Goal: Consume media (video, audio): Consume media (video, audio)

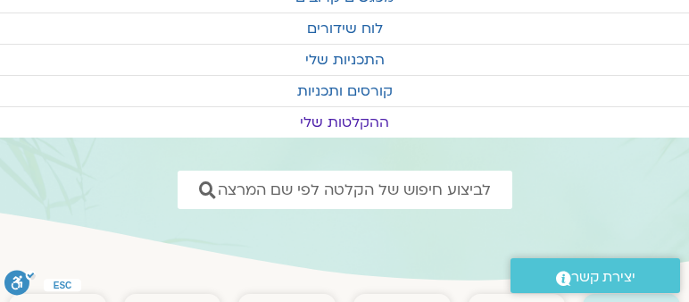
scroll to position [102, 0]
click at [349, 122] on link "ההקלטות שלי" at bounding box center [344, 121] width 689 height 30
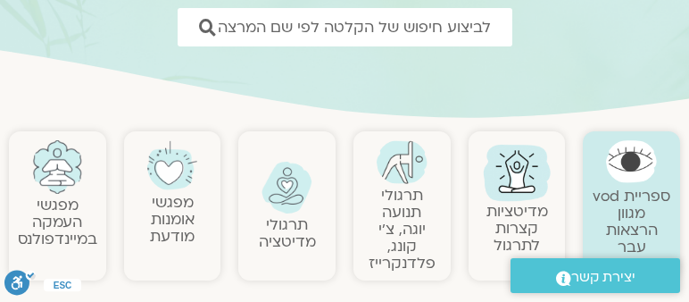
scroll to position [254, 0]
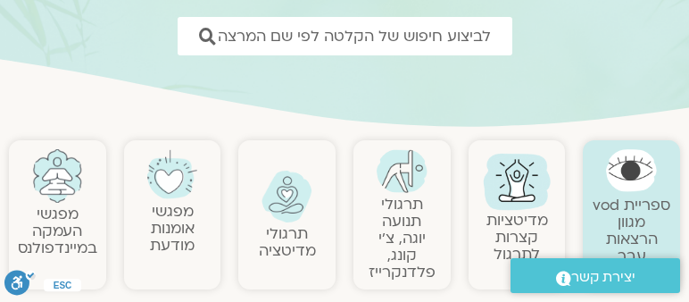
click at [65, 215] on link "מפגשי העמקה במיינדפולנס" at bounding box center [57, 230] width 79 height 54
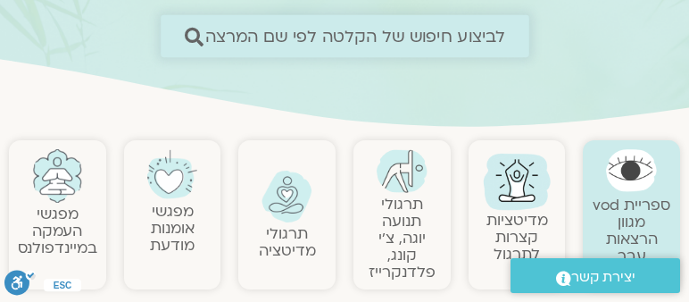
click at [195, 29] on icon at bounding box center [193, 36] width 19 height 19
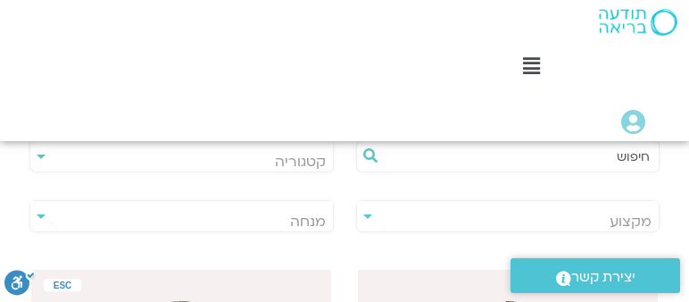
scroll to position [408, 0]
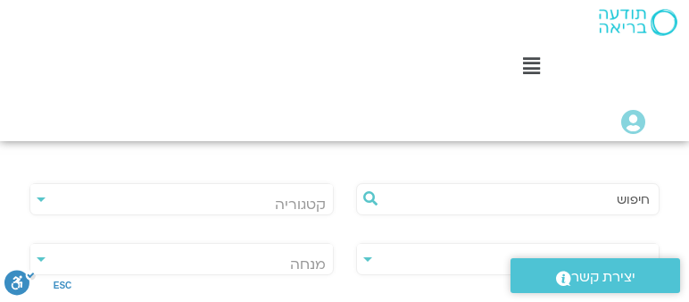
click at [518, 202] on input "text" at bounding box center [517, 199] width 267 height 30
click at [370, 194] on icon at bounding box center [370, 198] width 14 height 14
click at [279, 255] on span "מנחה" at bounding box center [181, 264] width 303 height 41
click at [41, 256] on div "**********" at bounding box center [181, 259] width 304 height 32
click at [37, 257] on div "**********" at bounding box center [181, 259] width 304 height 32
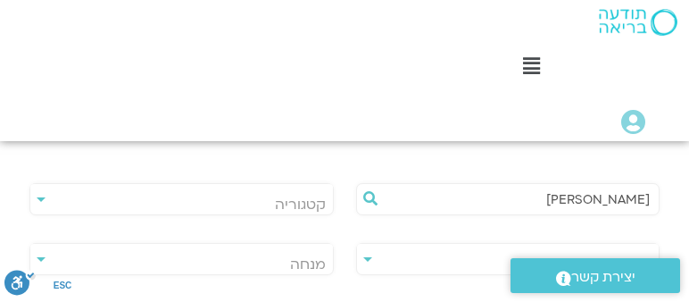
click at [37, 257] on div "**********" at bounding box center [181, 259] width 304 height 32
click at [40, 198] on div "**********" at bounding box center [181, 199] width 304 height 32
click at [585, 200] on input "[PERSON_NAME]" at bounding box center [517, 199] width 267 height 30
type input "הילן נבות פסיכולגית וויסות רגשי"
click at [267, 259] on span "מנחה" at bounding box center [181, 264] width 303 height 41
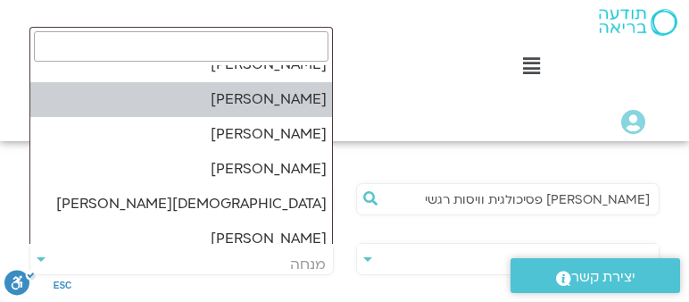
scroll to position [662, 0]
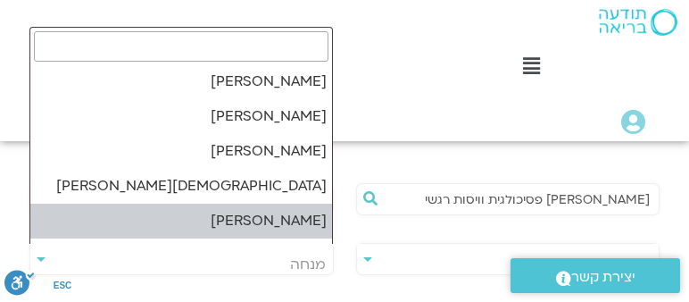
select select "******"
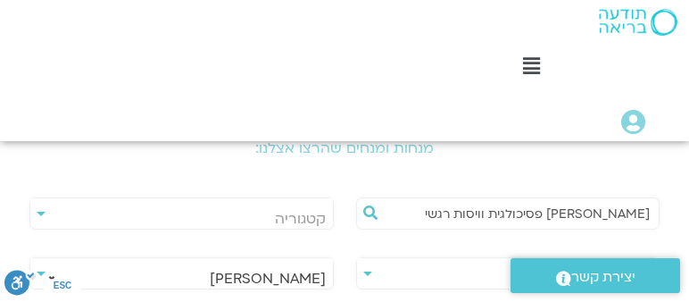
scroll to position [408, 0]
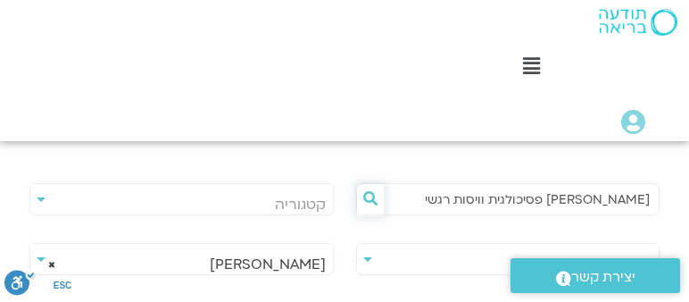
click at [371, 194] on icon at bounding box center [370, 198] width 14 height 14
click at [369, 195] on icon at bounding box center [370, 198] width 14 height 14
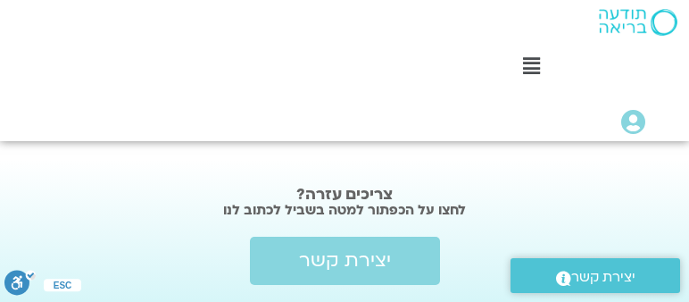
scroll to position [951, 0]
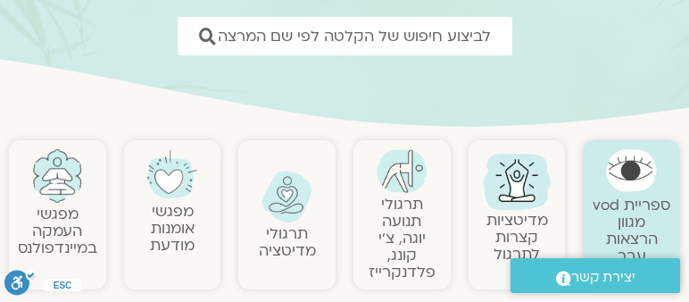
click at [63, 212] on link "מפגשי העמקה במיינדפולנס" at bounding box center [57, 230] width 79 height 54
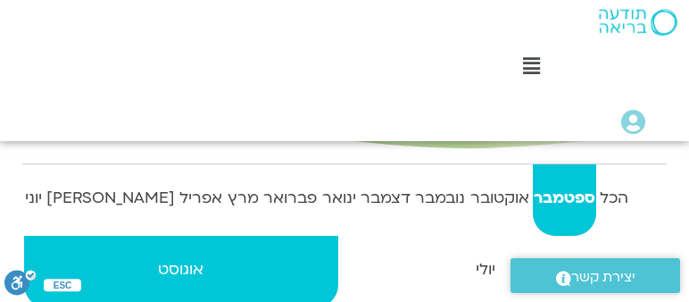
click at [47, 256] on strong "אוגוסט" at bounding box center [181, 269] width 314 height 27
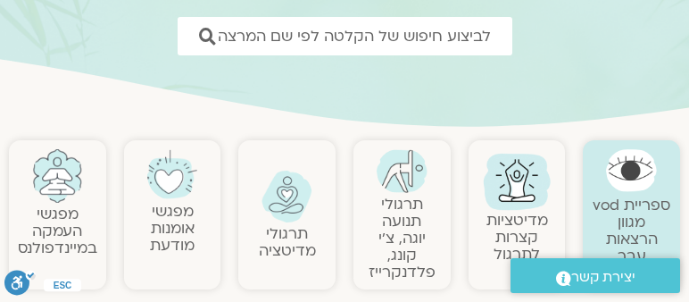
click at [58, 222] on link "מפגשי העמקה במיינדפולנס" at bounding box center [57, 230] width 79 height 54
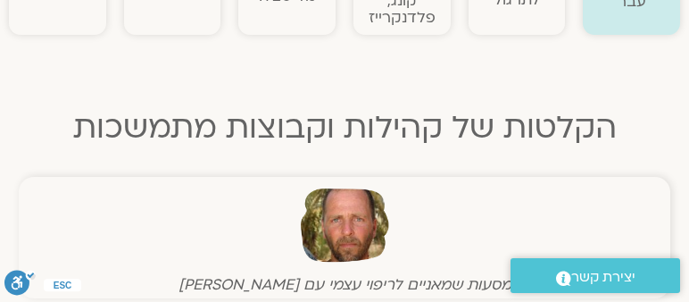
scroll to position [510, 0]
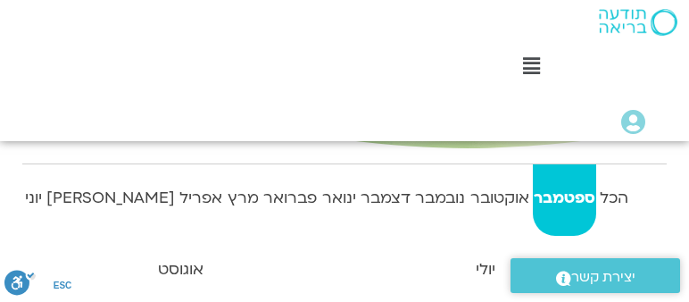
scroll to position [357, 0]
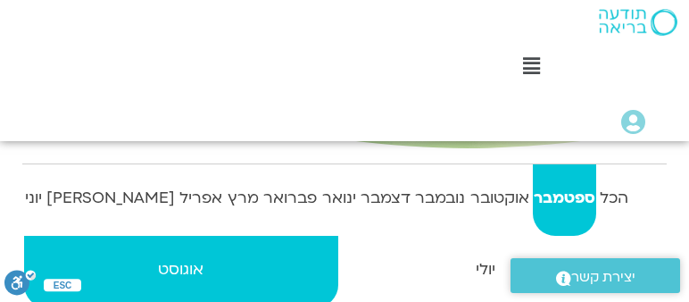
click at [41, 256] on strong "אוגוסט" at bounding box center [181, 269] width 314 height 27
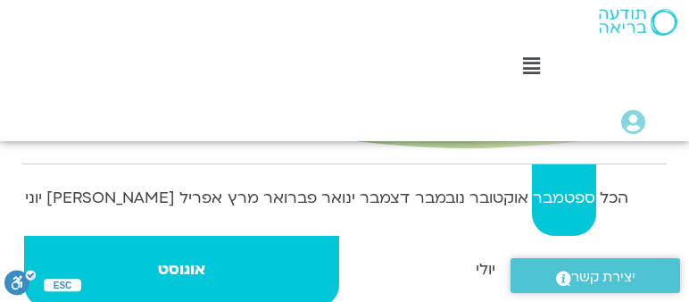
click at [552, 193] on strong "ספטמבר" at bounding box center [563, 198] width 63 height 27
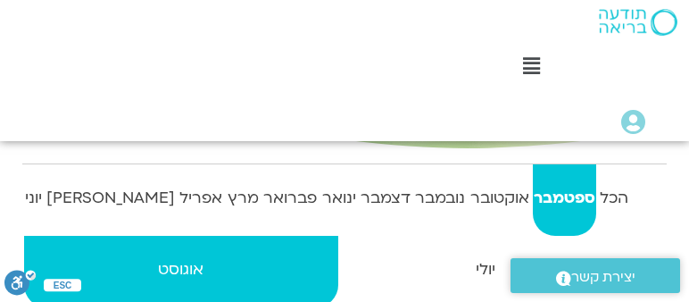
click at [45, 256] on strong "אוגוסט" at bounding box center [181, 269] width 314 height 27
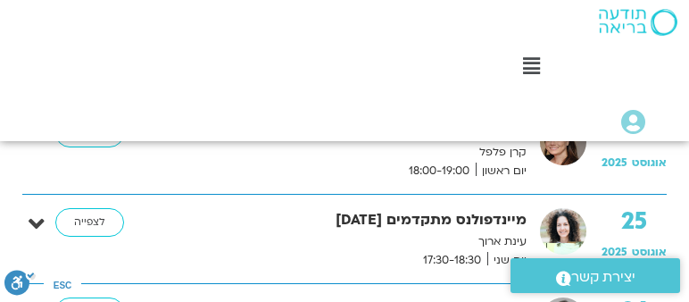
scroll to position [2109, 0]
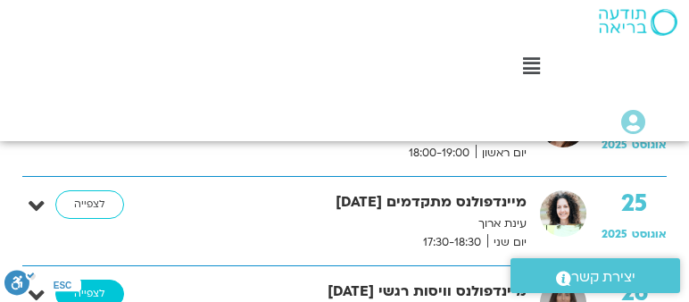
click at [95, 279] on link "לצפייה" at bounding box center [89, 293] width 69 height 29
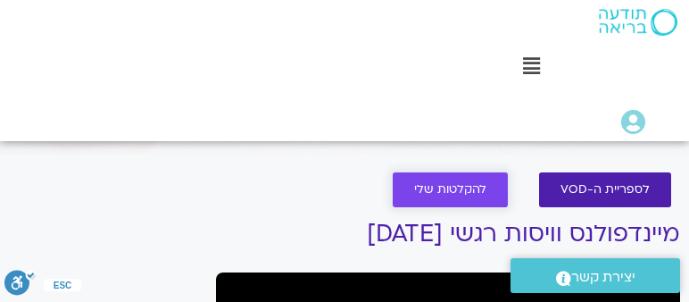
click at [472, 192] on span "להקלטות שלי" at bounding box center [450, 189] width 72 height 13
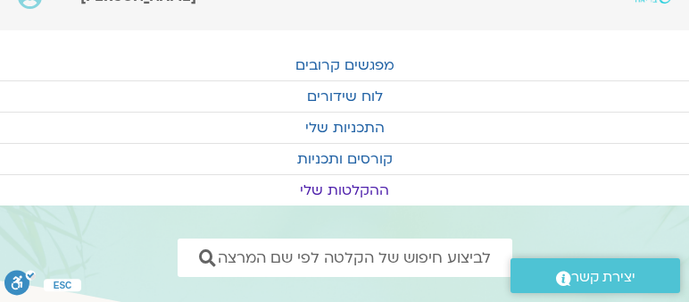
scroll to position [51, 0]
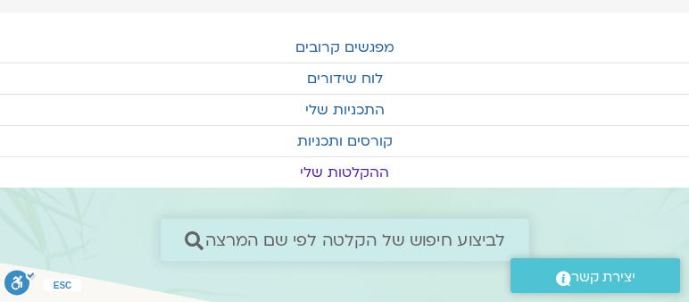
click at [192, 236] on icon at bounding box center [193, 239] width 19 height 19
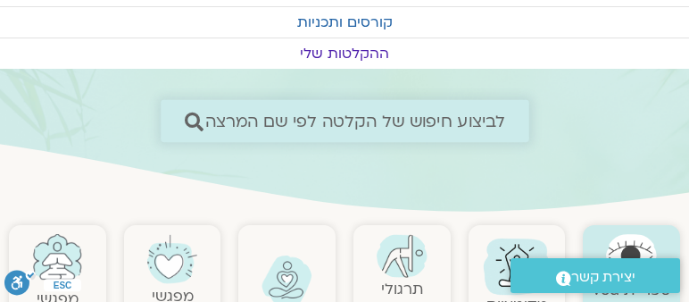
scroll to position [203, 0]
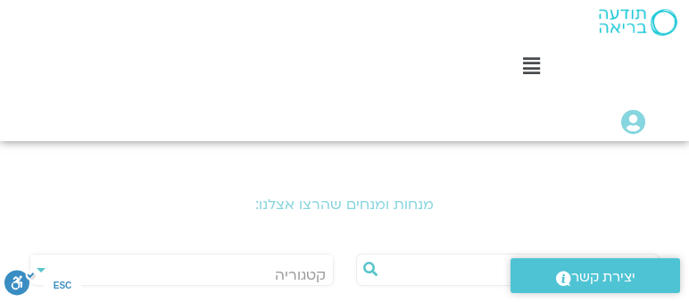
scroll to position [357, 0]
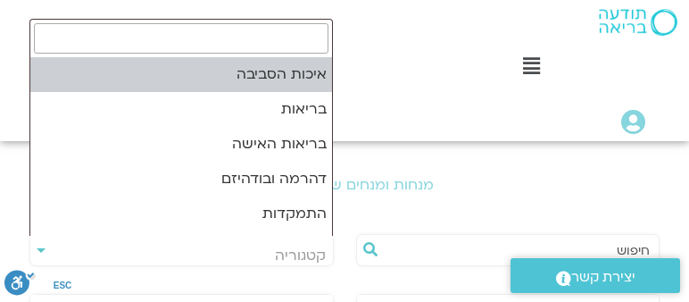
click at [290, 245] on span "קטגוריה" at bounding box center [300, 255] width 51 height 20
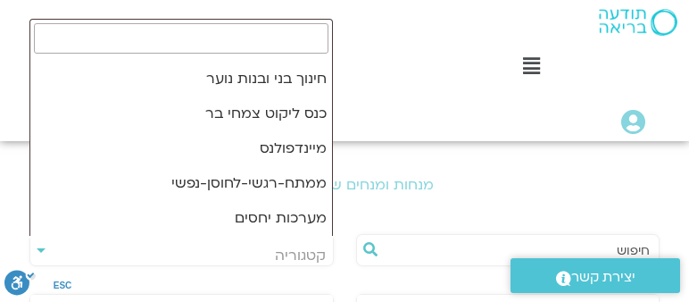
scroll to position [139, 0]
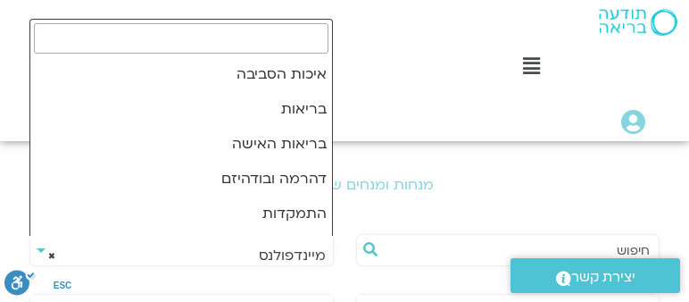
click at [227, 241] on span "× מיינדפולנס" at bounding box center [181, 255] width 303 height 41
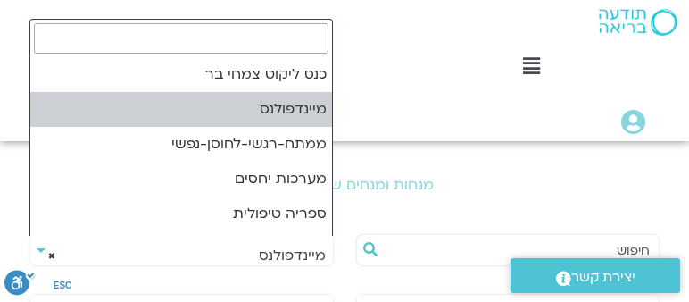
click at [224, 251] on span "× מיינדפולנס" at bounding box center [181, 255] width 303 height 41
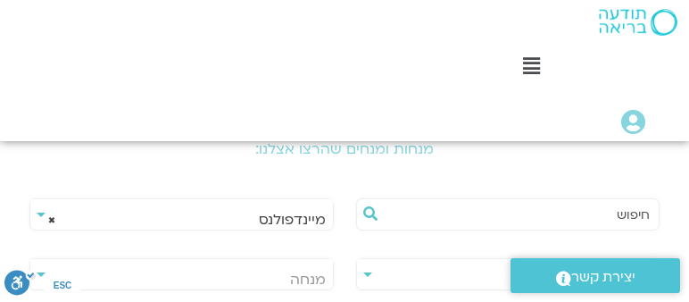
scroll to position [408, 0]
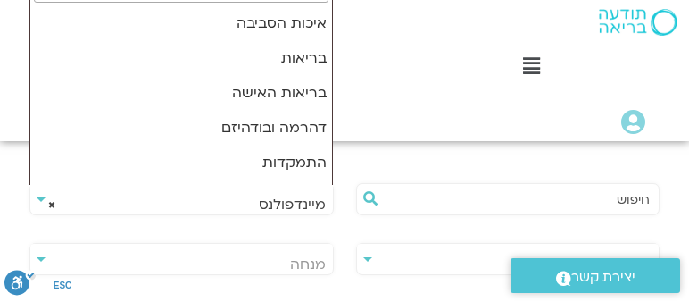
select select "**"
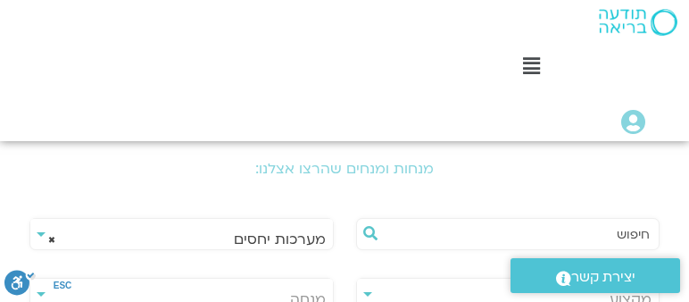
scroll to position [447, 0]
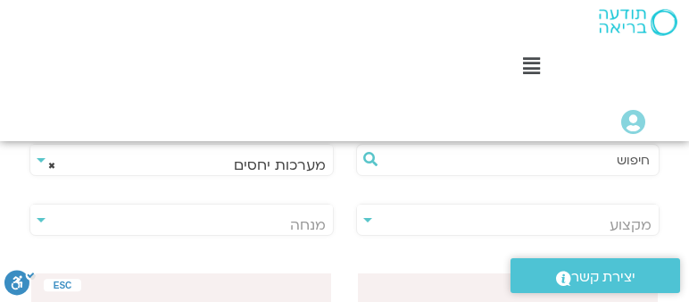
click at [42, 158] on div "**********" at bounding box center [181, 160] width 304 height 32
click at [39, 158] on div "**********" at bounding box center [181, 160] width 304 height 32
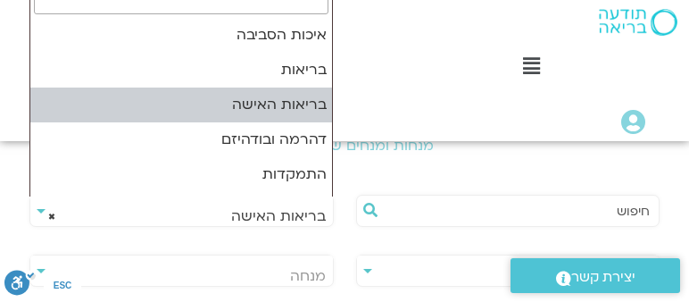
scroll to position [386, 0]
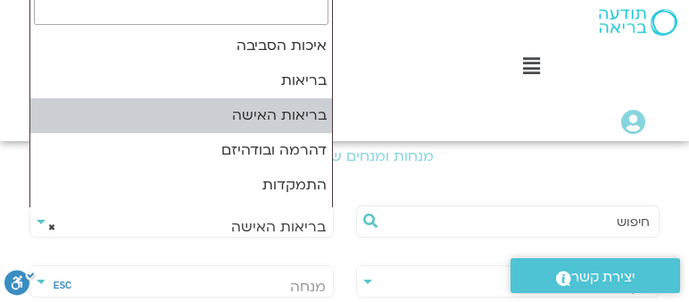
click at [238, 213] on span "× בריאות האישה" at bounding box center [181, 226] width 303 height 41
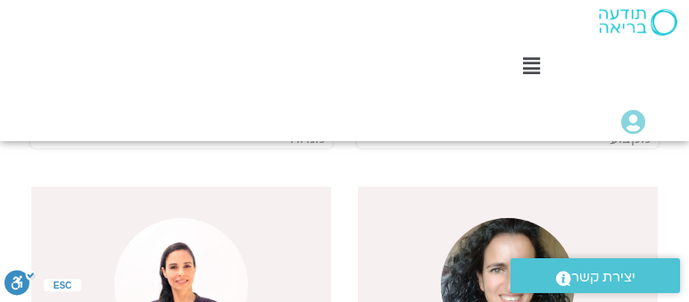
scroll to position [379, 0]
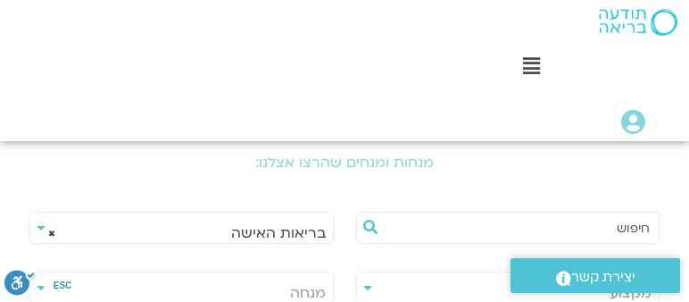
click at [40, 221] on span "× בריאות האישה" at bounding box center [181, 232] width 303 height 41
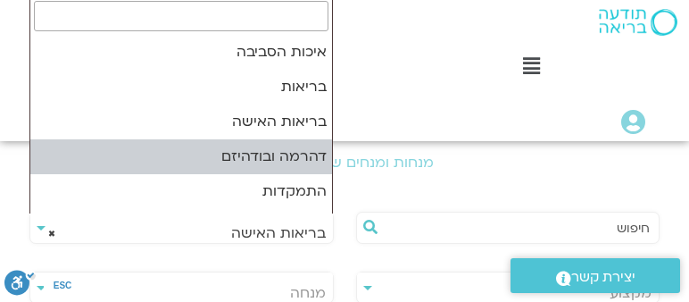
select select "***"
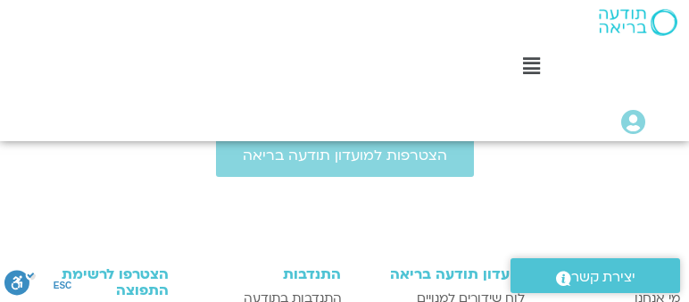
scroll to position [2418, 0]
